Goal: Information Seeking & Learning: Learn about a topic

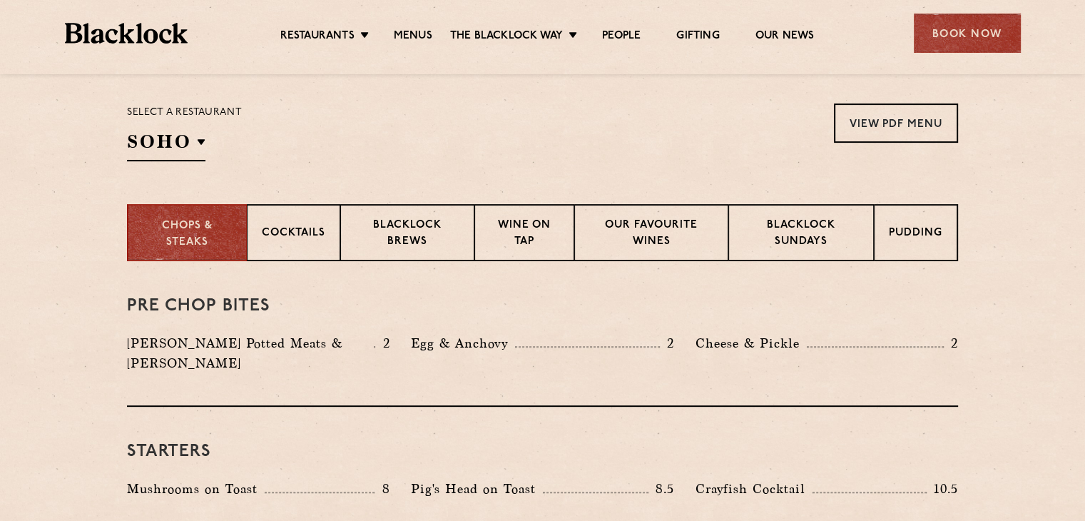
scroll to position [474, 0]
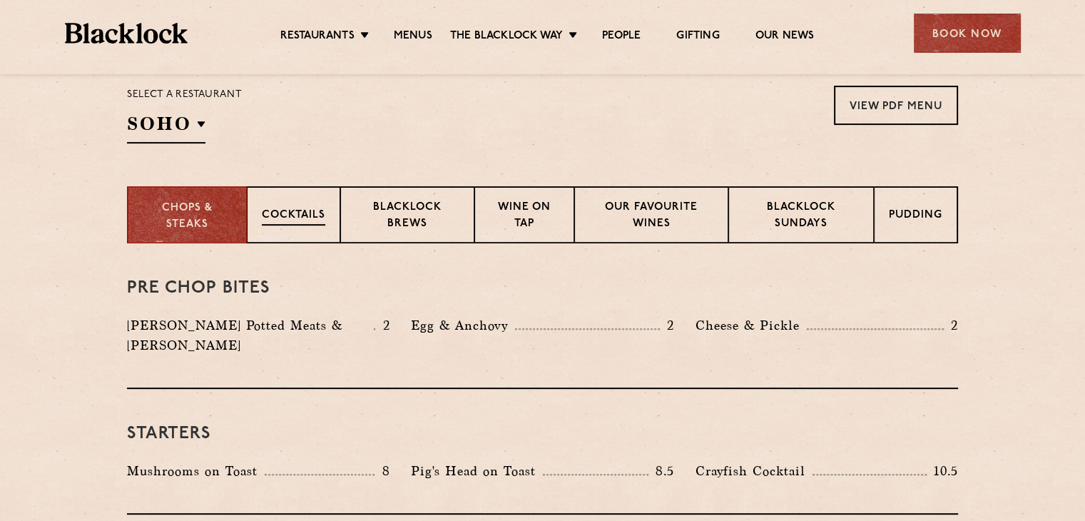
click at [293, 196] on div "Cocktails" at bounding box center [293, 214] width 93 height 57
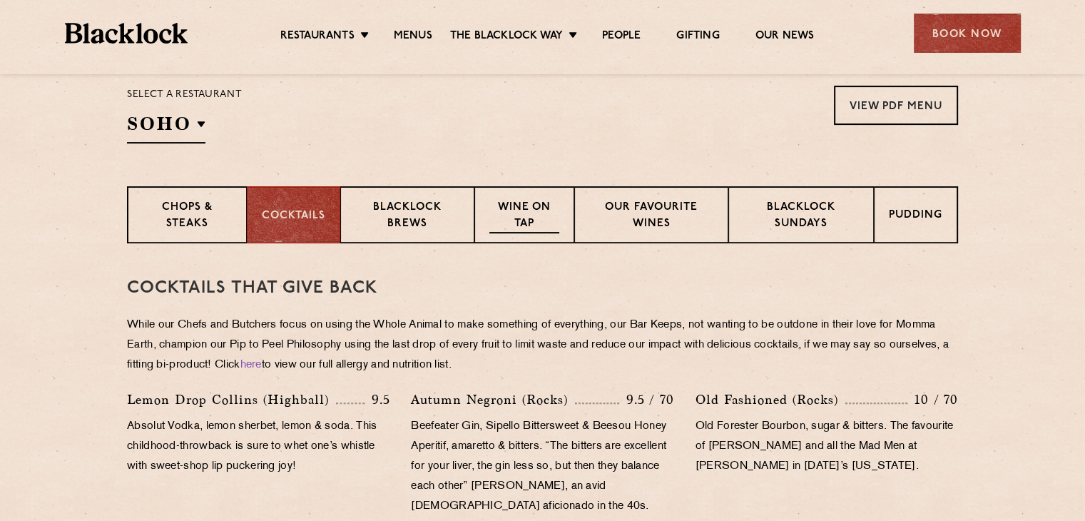
click at [533, 210] on p "Wine on Tap" at bounding box center [524, 217] width 70 height 34
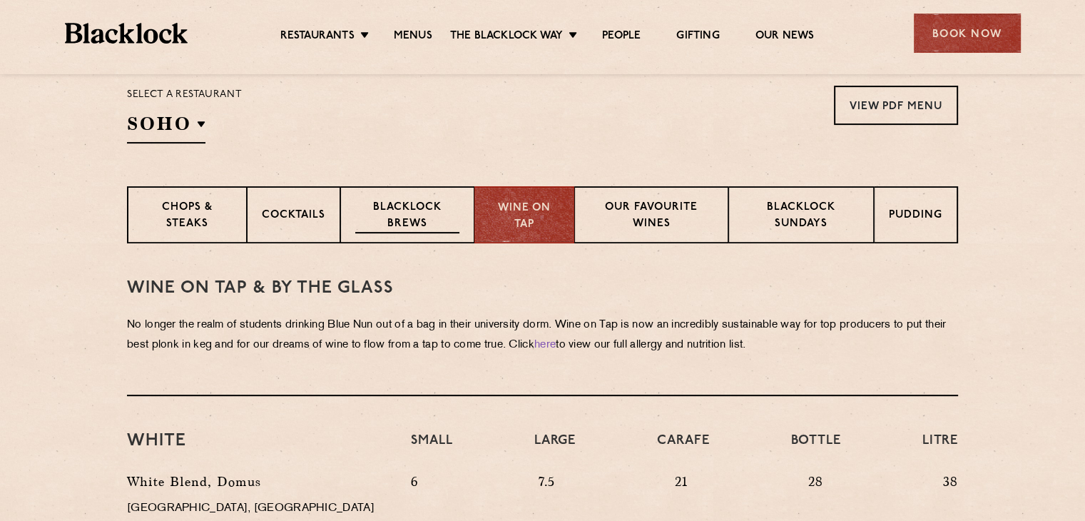
click at [445, 207] on p "Blacklock Brews" at bounding box center [407, 217] width 104 height 34
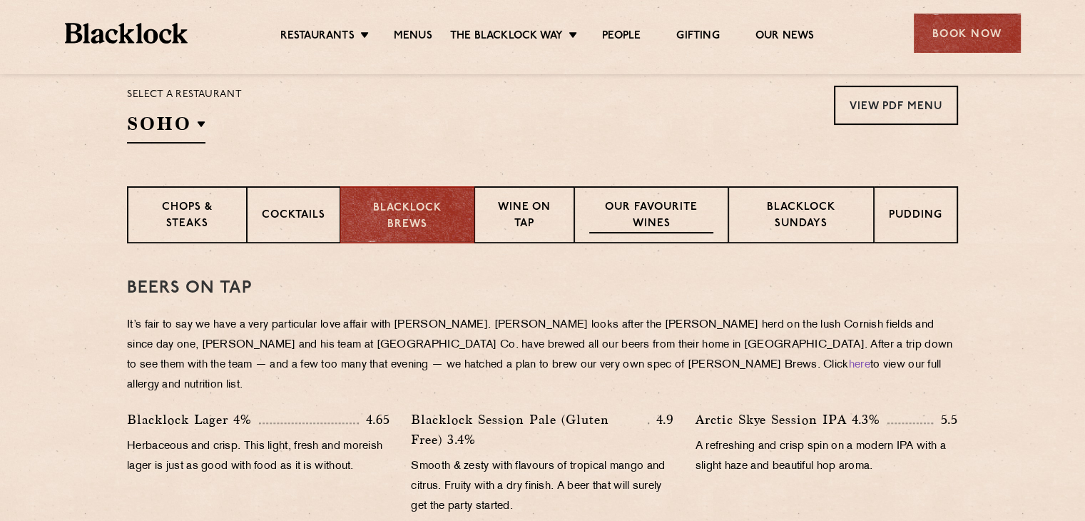
click at [644, 214] on p "Our favourite wines" at bounding box center [650, 217] width 123 height 34
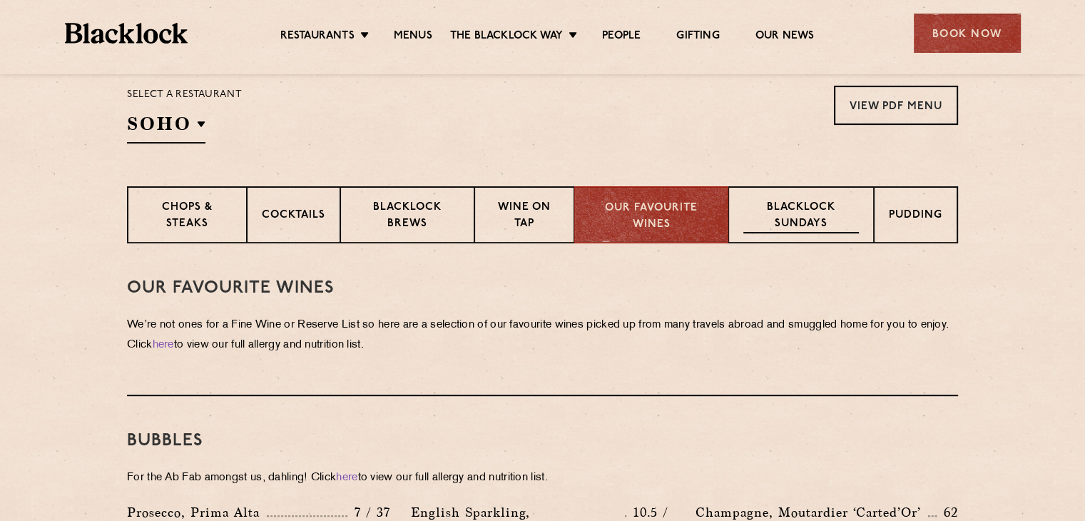
click at [791, 202] on p "Blacklock Sundays" at bounding box center [801, 217] width 116 height 34
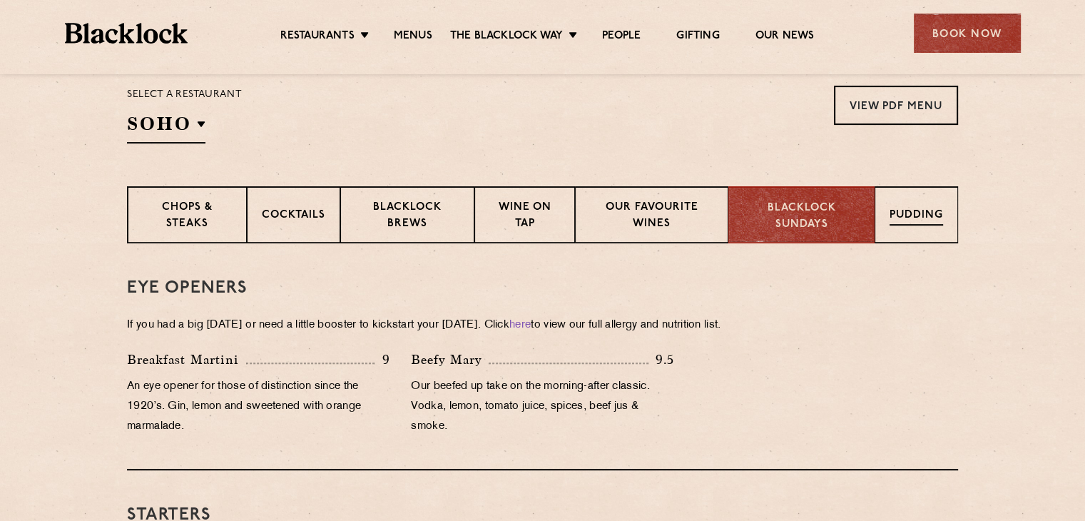
click at [911, 208] on p "Pudding" at bounding box center [917, 217] width 54 height 18
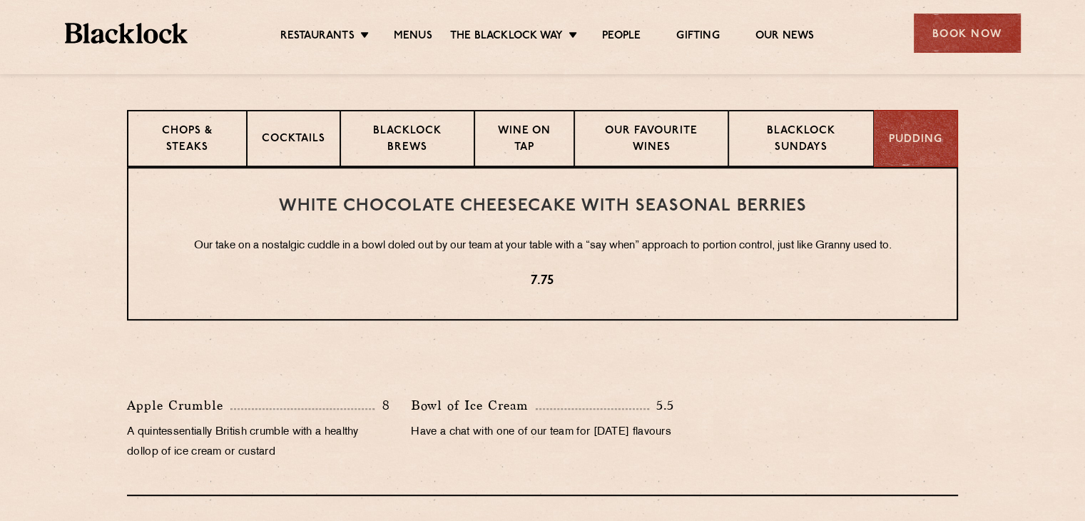
scroll to position [549, 0]
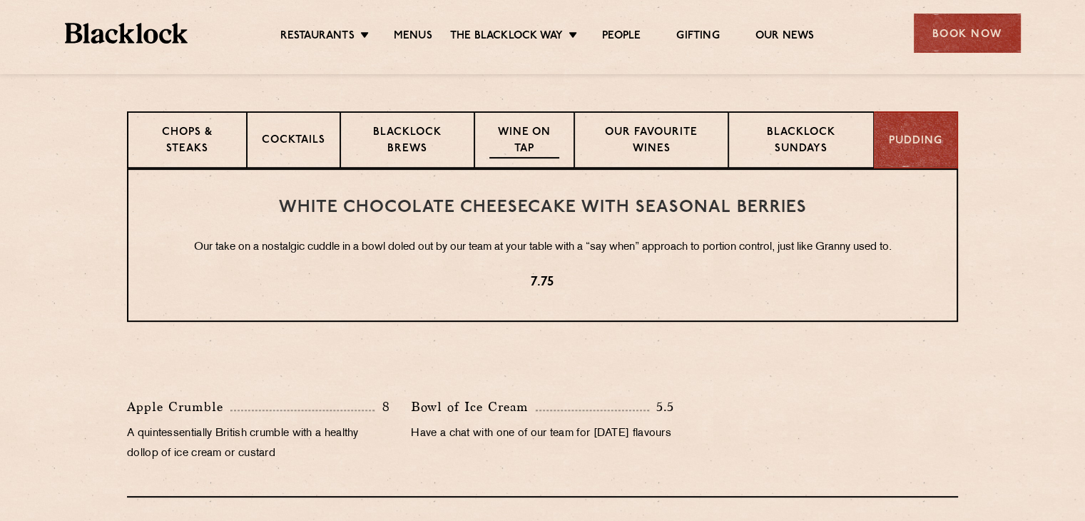
click at [523, 142] on p "Wine on Tap" at bounding box center [524, 142] width 70 height 34
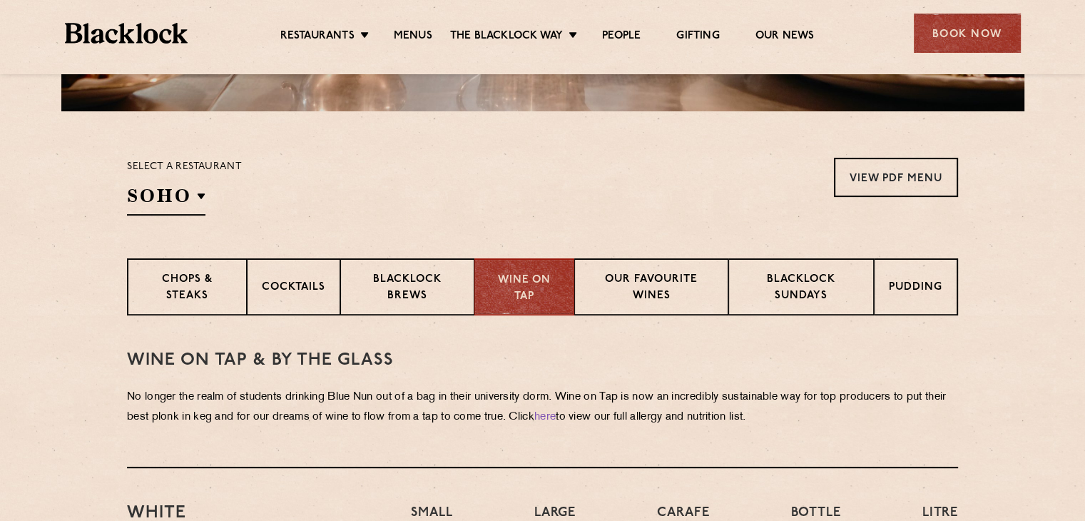
scroll to position [400, 0]
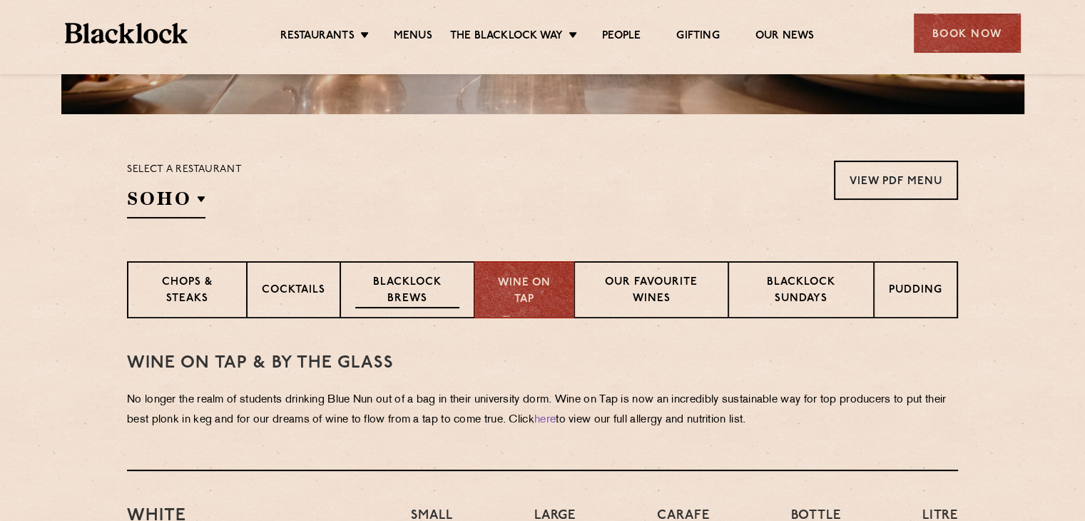
click at [382, 279] on p "Blacklock Brews" at bounding box center [407, 292] width 104 height 34
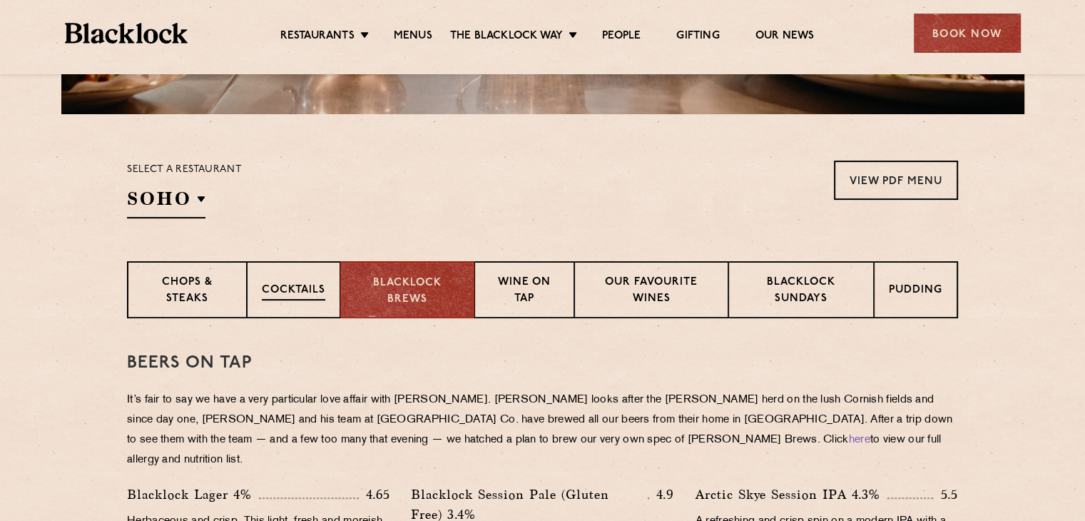
click at [303, 283] on p "Cocktails" at bounding box center [294, 292] width 64 height 18
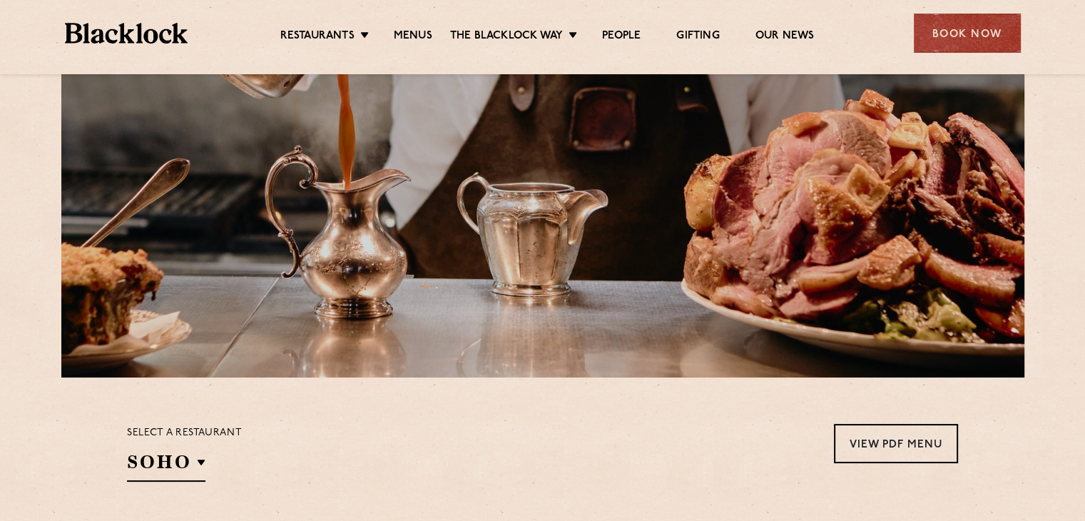
scroll to position [0, 0]
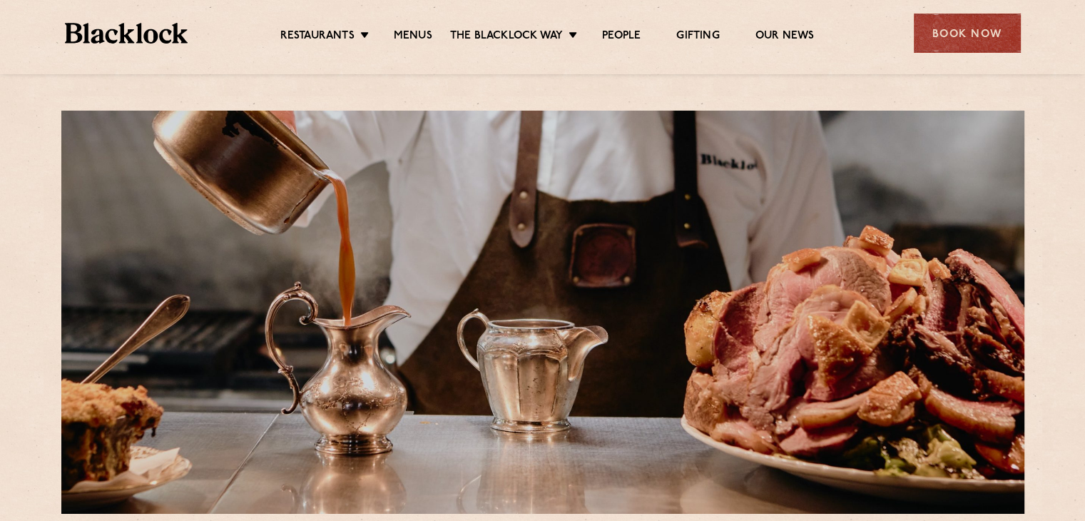
click at [303, 28] on ul "Restaurants [GEOGRAPHIC_DATA] [GEOGRAPHIC_DATA] [GEOGRAPHIC_DATA] [GEOGRAPHIC_D…" at bounding box center [547, 33] width 719 height 23
